Goal: Task Accomplishment & Management: Complete application form

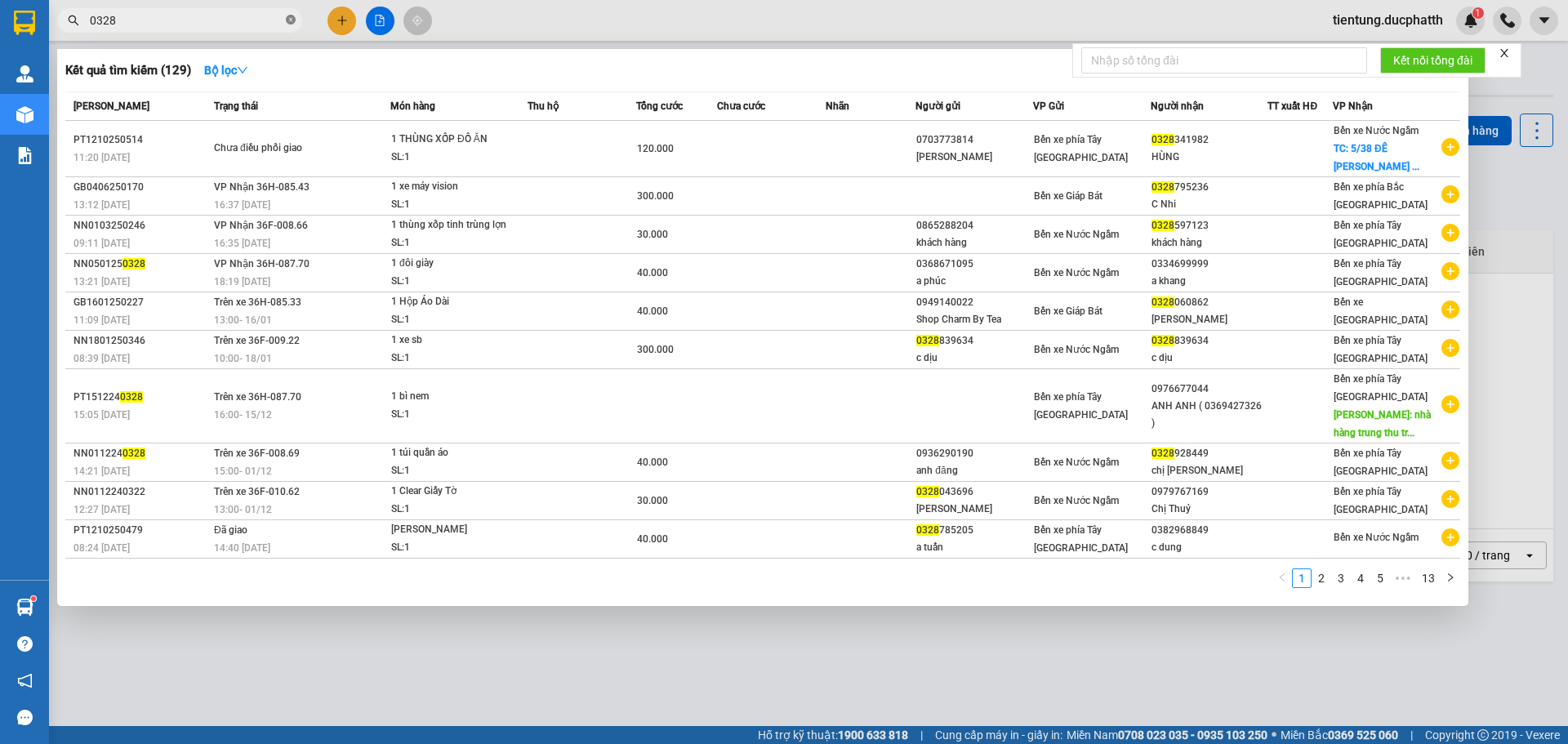
click at [292, 22] on icon "close-circle" at bounding box center [291, 19] width 10 height 10
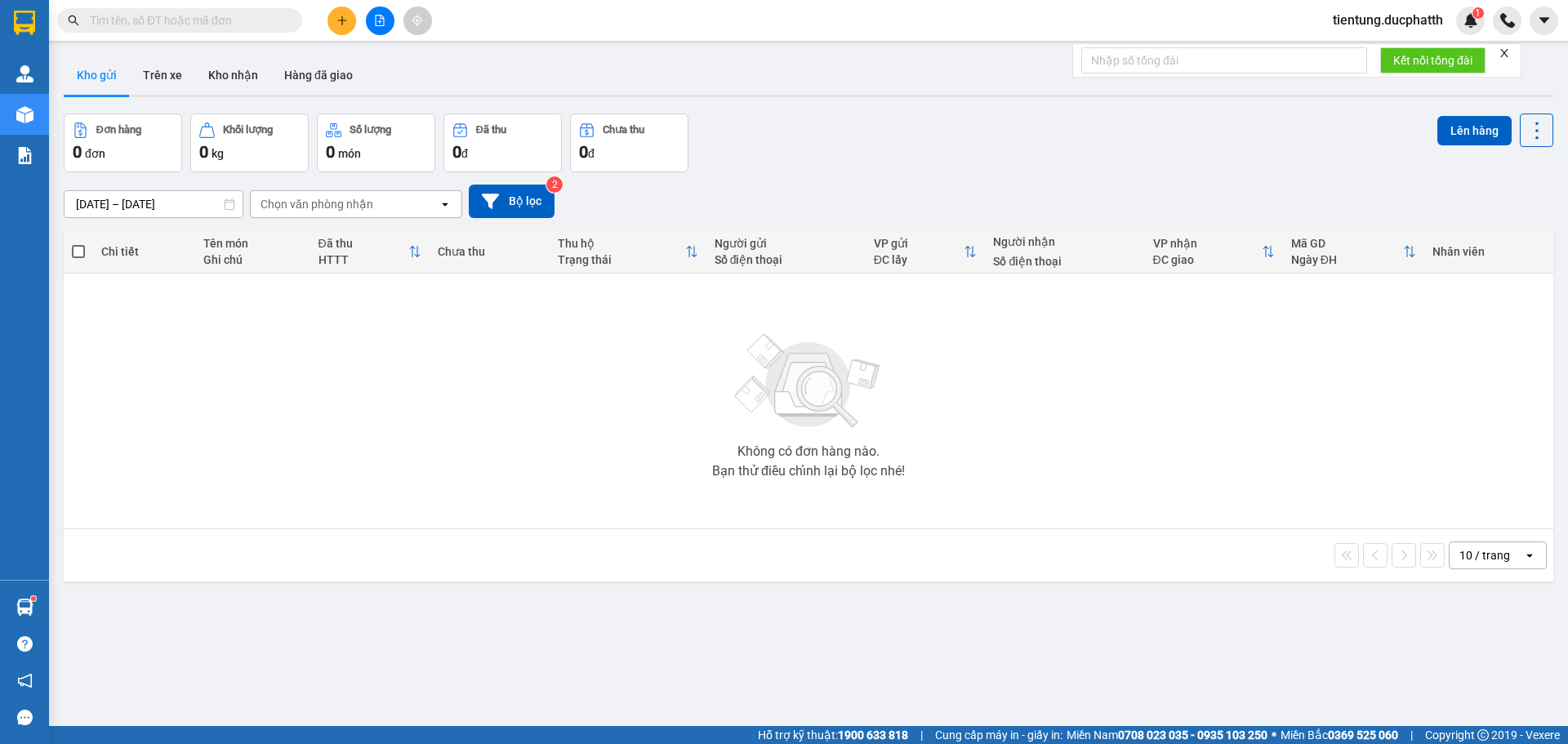
click at [149, 21] on input "text" at bounding box center [186, 21] width 193 height 18
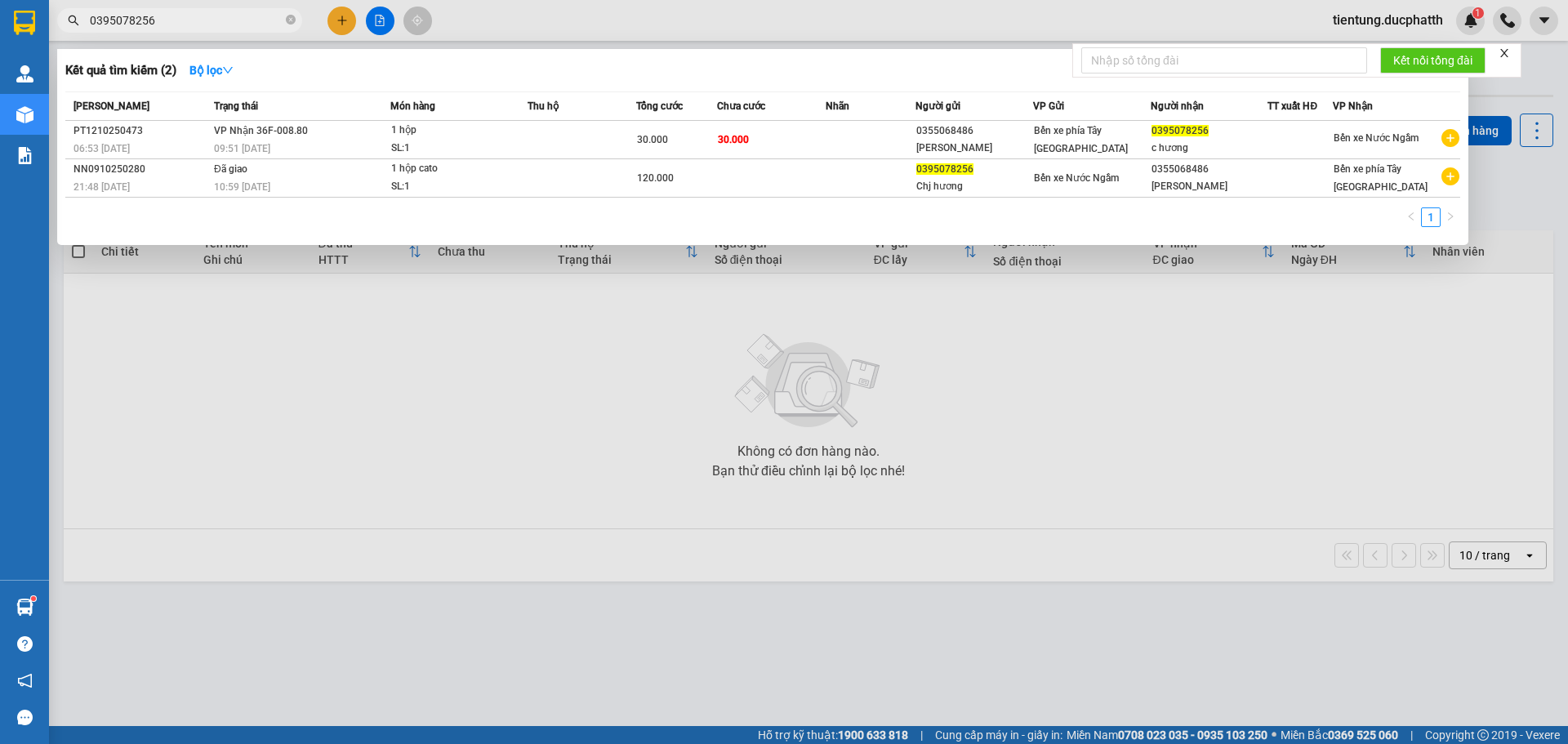
type input "0395078256"
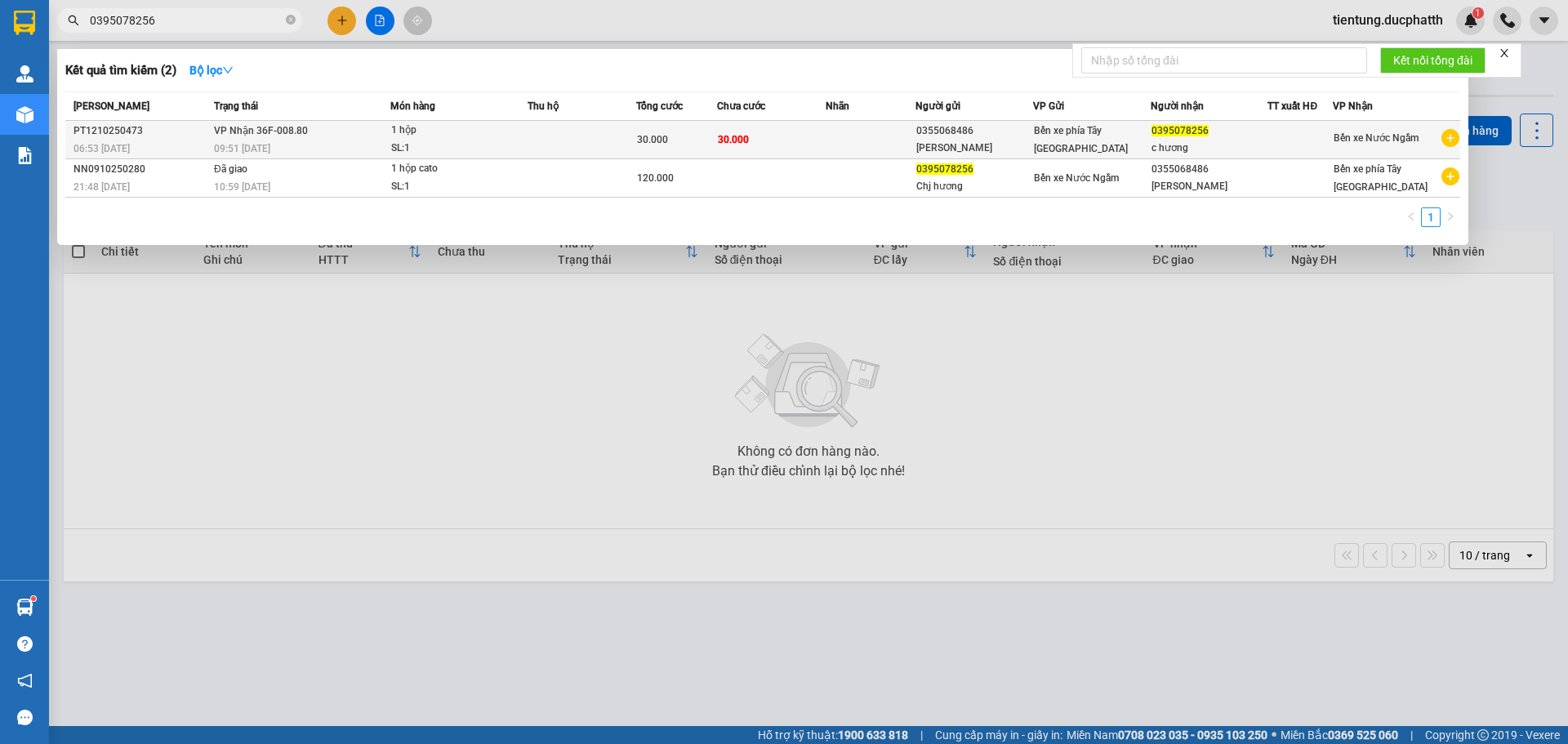
click at [790, 142] on td "30.000" at bounding box center [772, 140] width 109 height 38
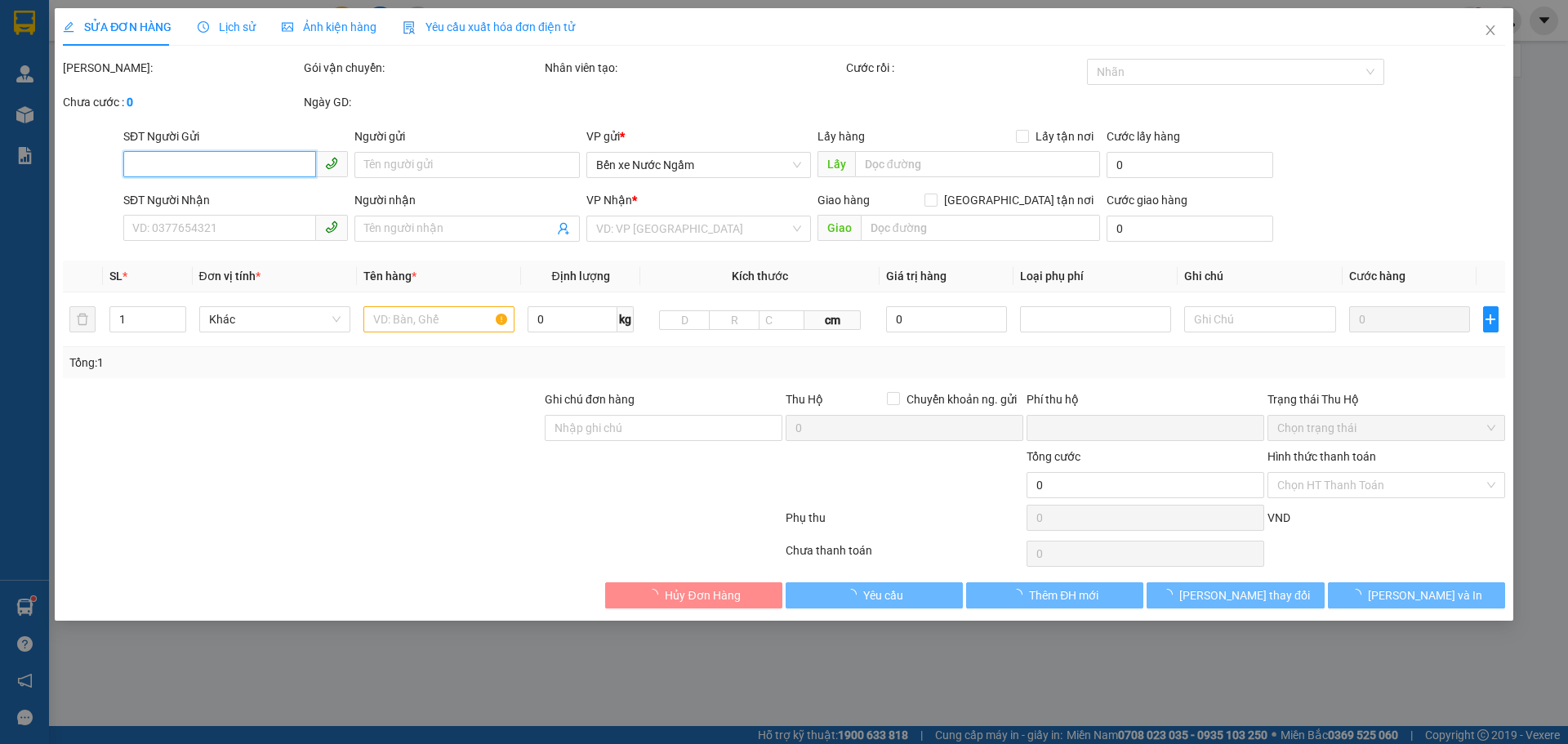
type input "0355068486"
type input "[PERSON_NAME]"
type input "0395078256"
type input "c hương"
type input "ntt"
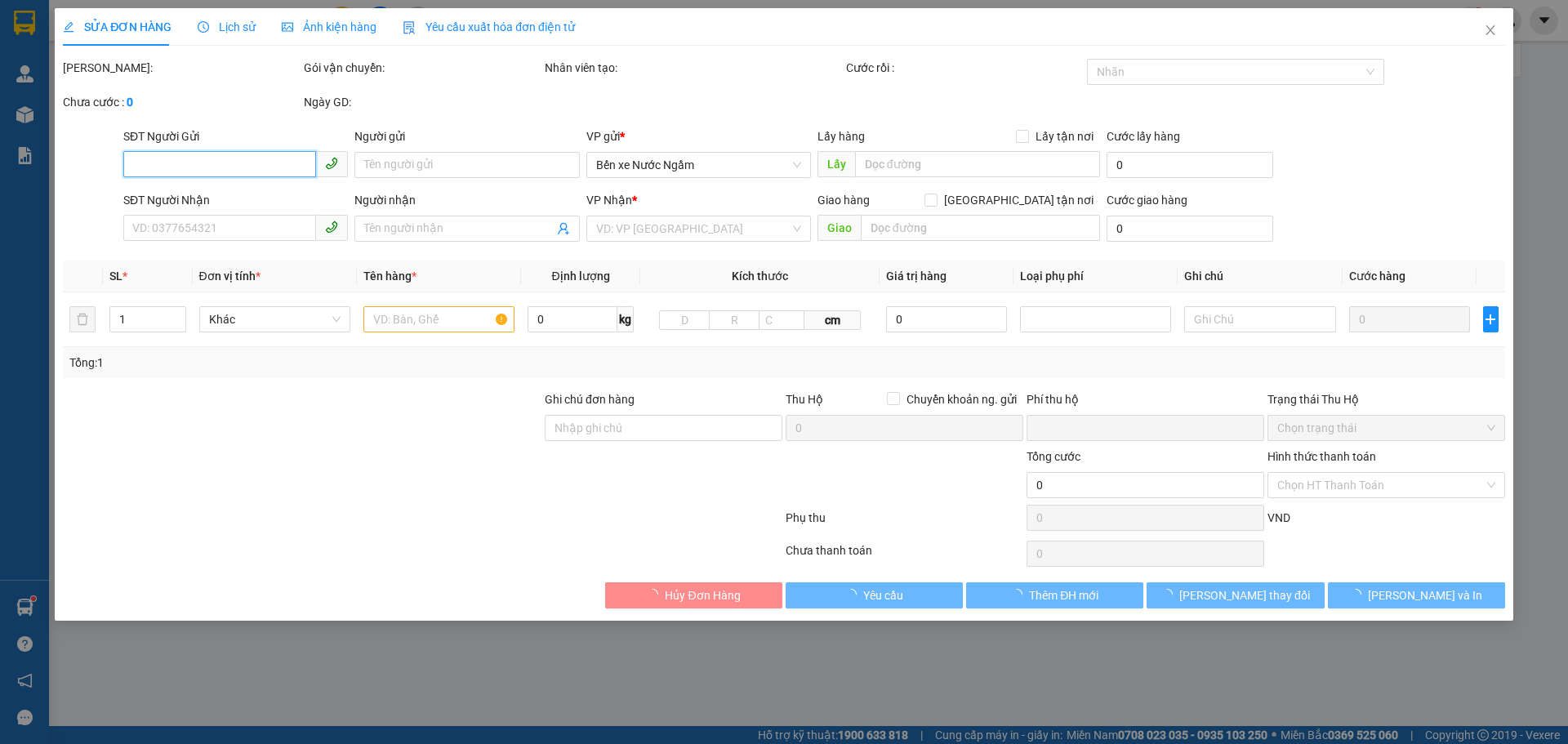
type input "0"
type input "30.000"
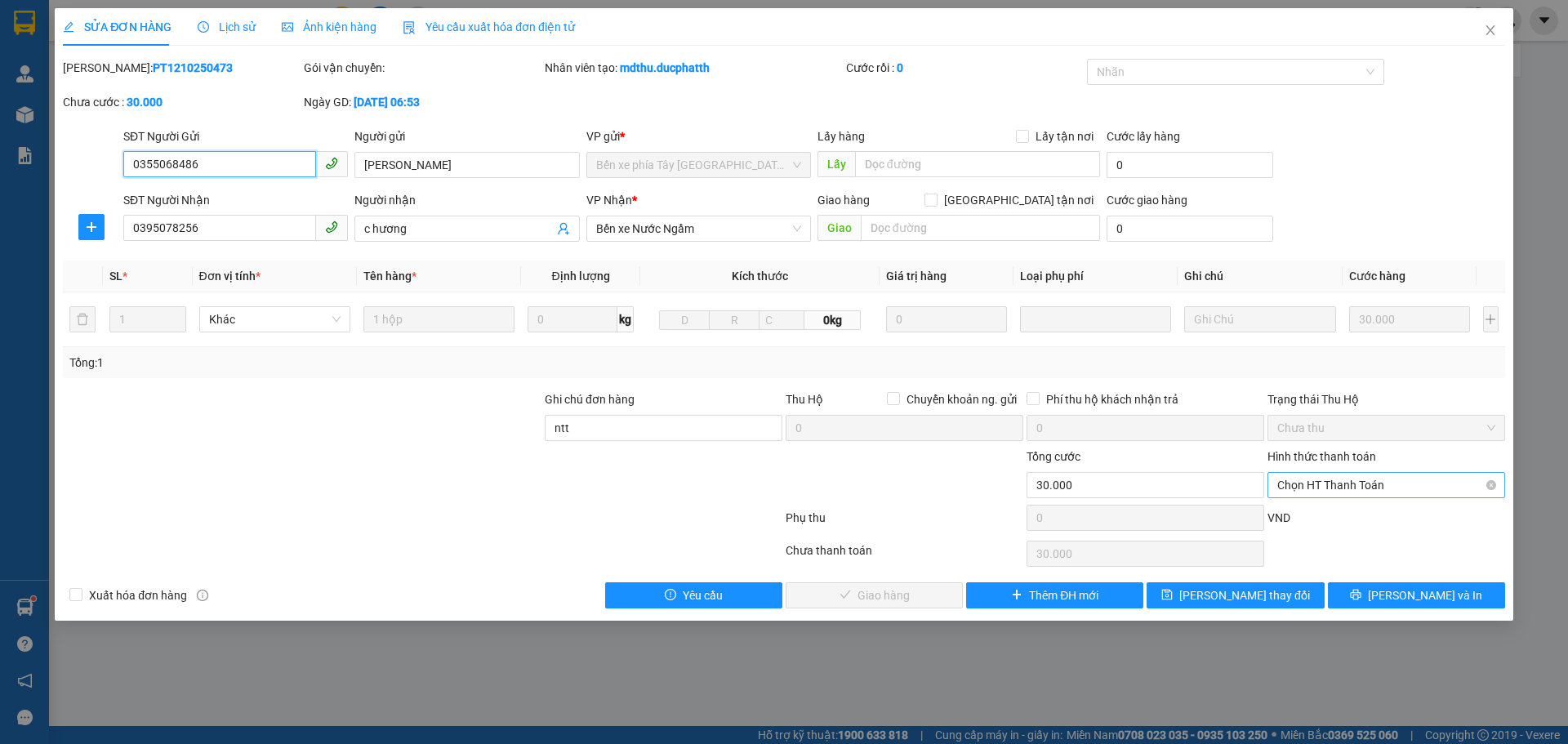
click at [1363, 479] on span "Chọn HT Thanh Toán" at bounding box center [1386, 485] width 218 height 24
drag, startPoint x: 1338, startPoint y: 518, endPoint x: 1322, endPoint y: 529, distance: 19.4
click at [1338, 518] on div "Tại văn phòng" at bounding box center [1386, 518] width 218 height 18
type input "0"
click at [908, 589] on span "[PERSON_NAME] và Giao hàng" at bounding box center [895, 595] width 157 height 18
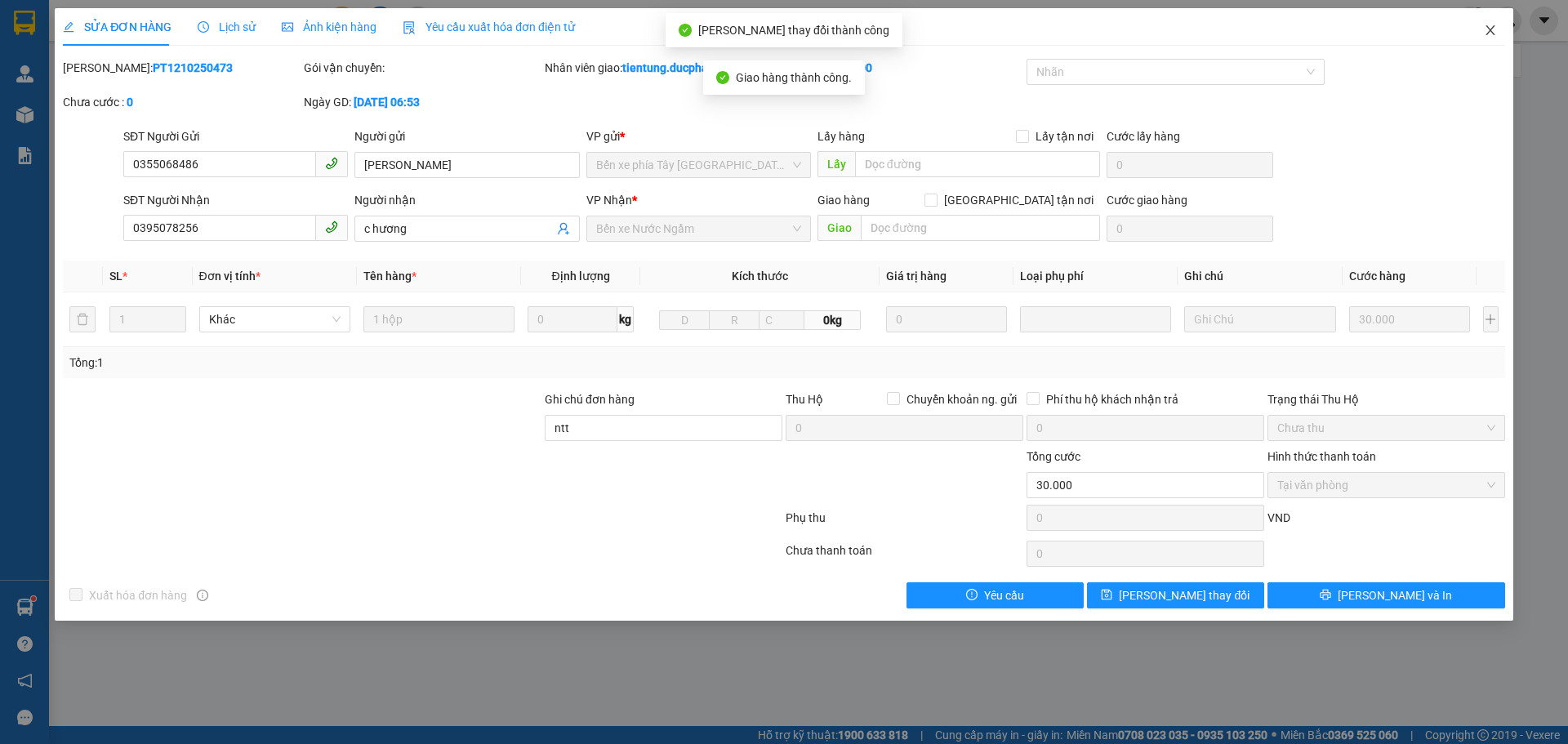
click at [1490, 32] on icon "close" at bounding box center [1490, 30] width 9 height 10
